Goal: Find specific page/section: Find specific page/section

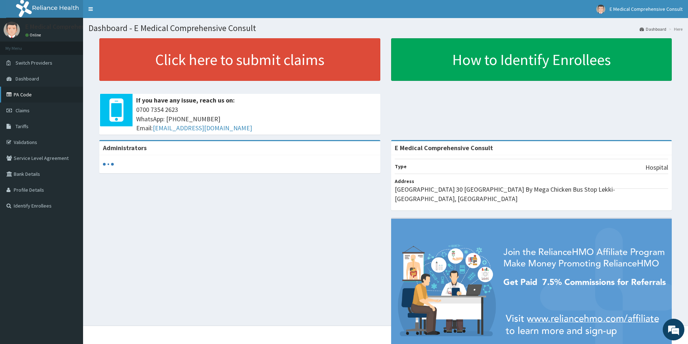
click at [34, 96] on link "PA Code" at bounding box center [41, 95] width 83 height 16
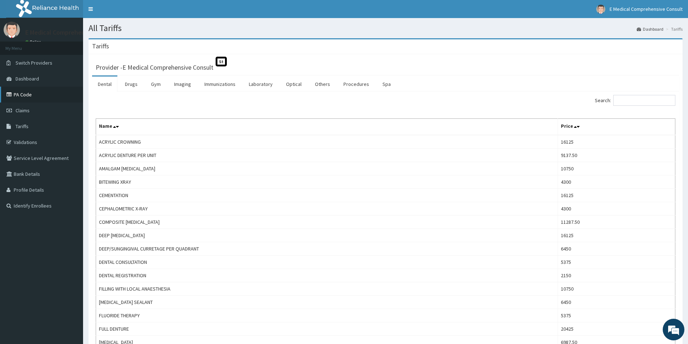
click at [34, 92] on link "PA Code" at bounding box center [41, 95] width 83 height 16
